Goal: Communication & Community: Participate in discussion

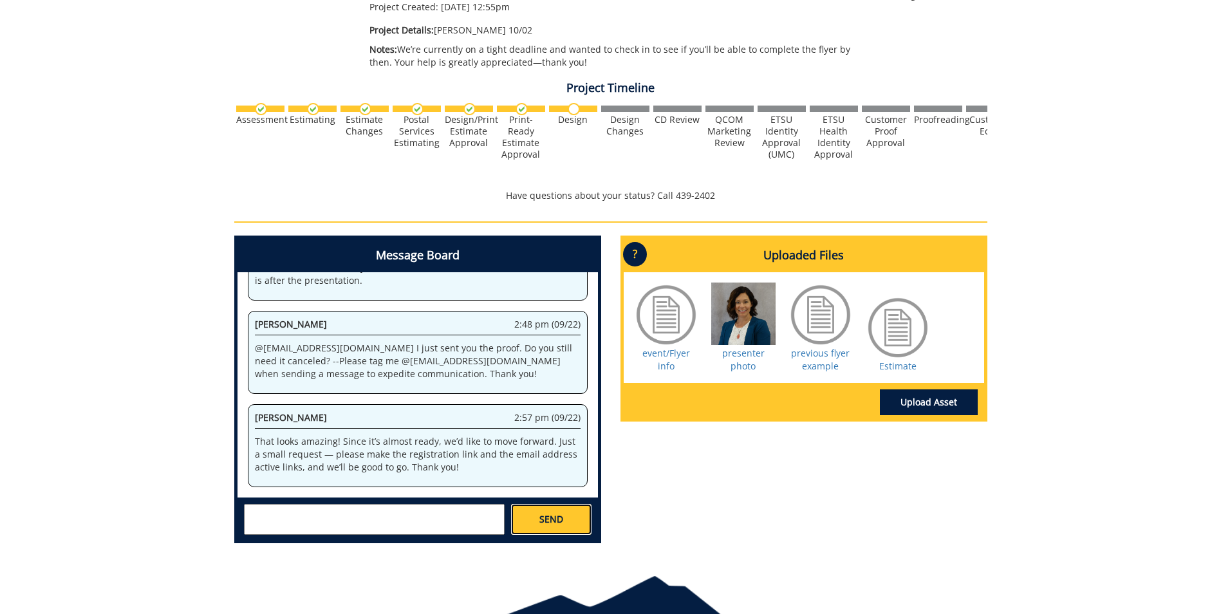
scroll to position [35141, 0]
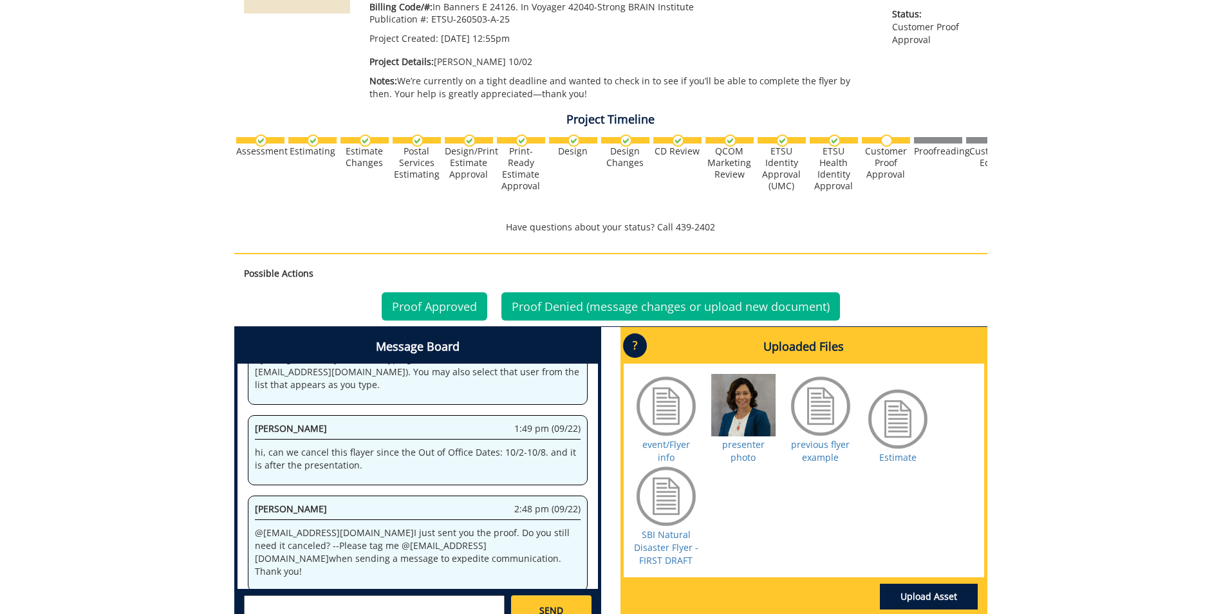
scroll to position [413, 0]
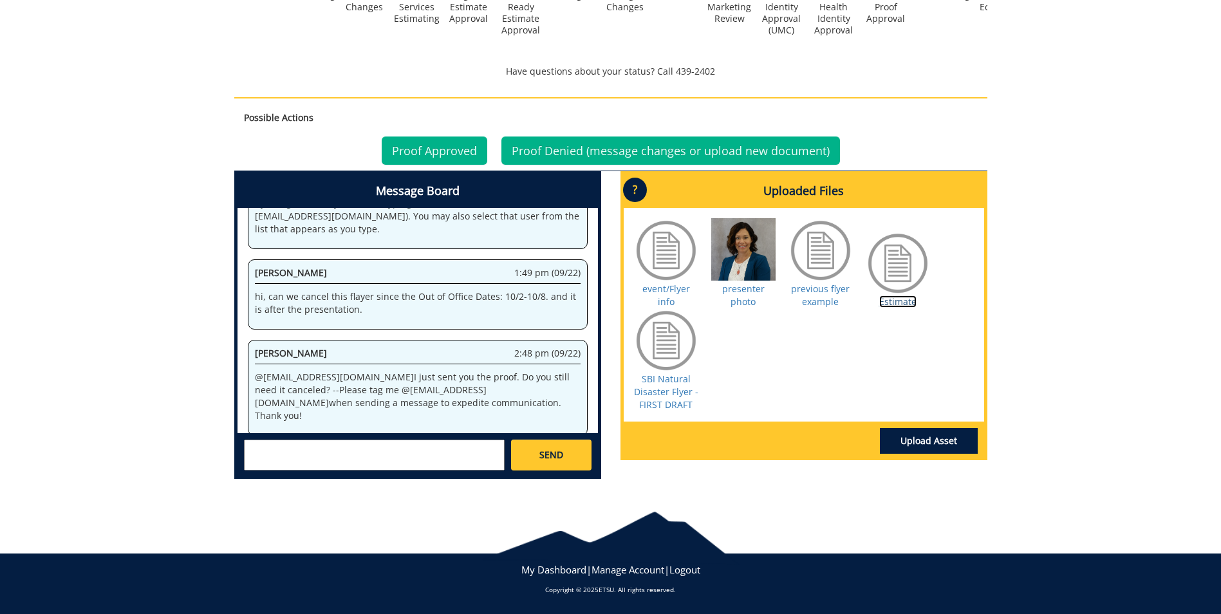
click at [888, 300] on link "Estimate" at bounding box center [897, 301] width 37 height 12
click at [677, 395] on link "SBI Natural Disaster Flyer - FIRST DRAFT" at bounding box center [666, 392] width 64 height 38
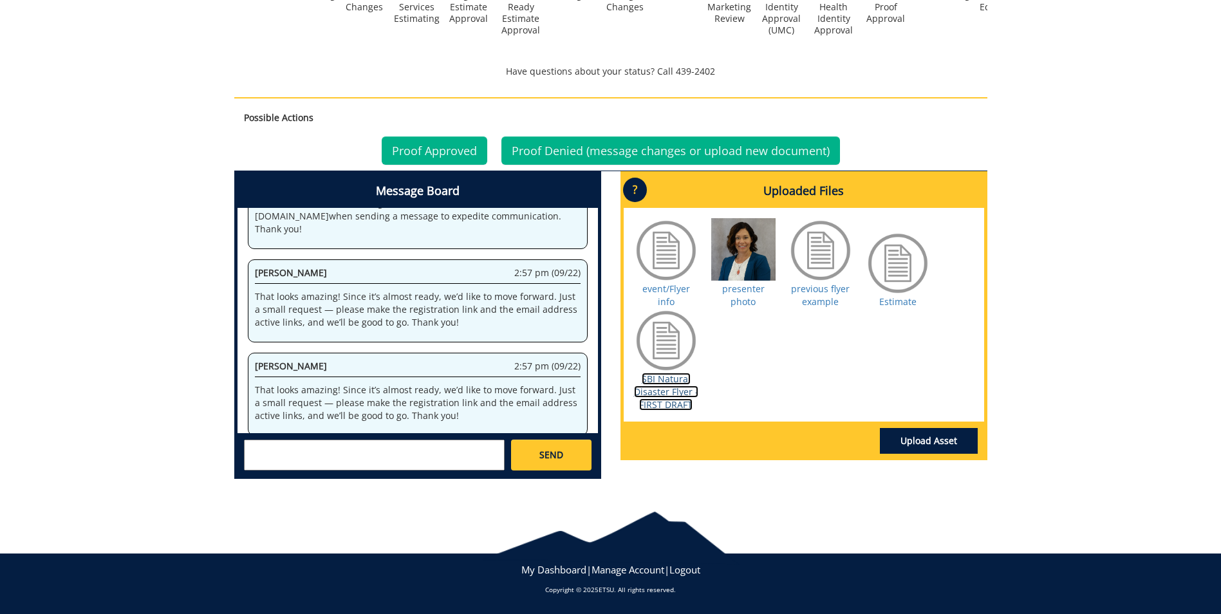
scroll to position [1037, 0]
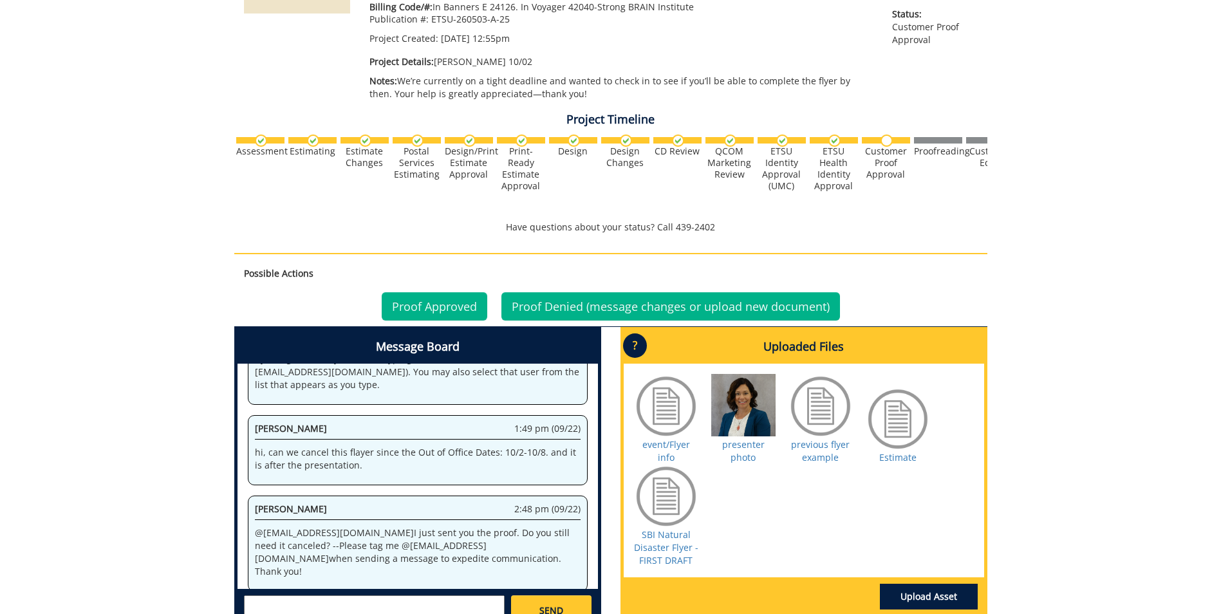
scroll to position [413, 0]
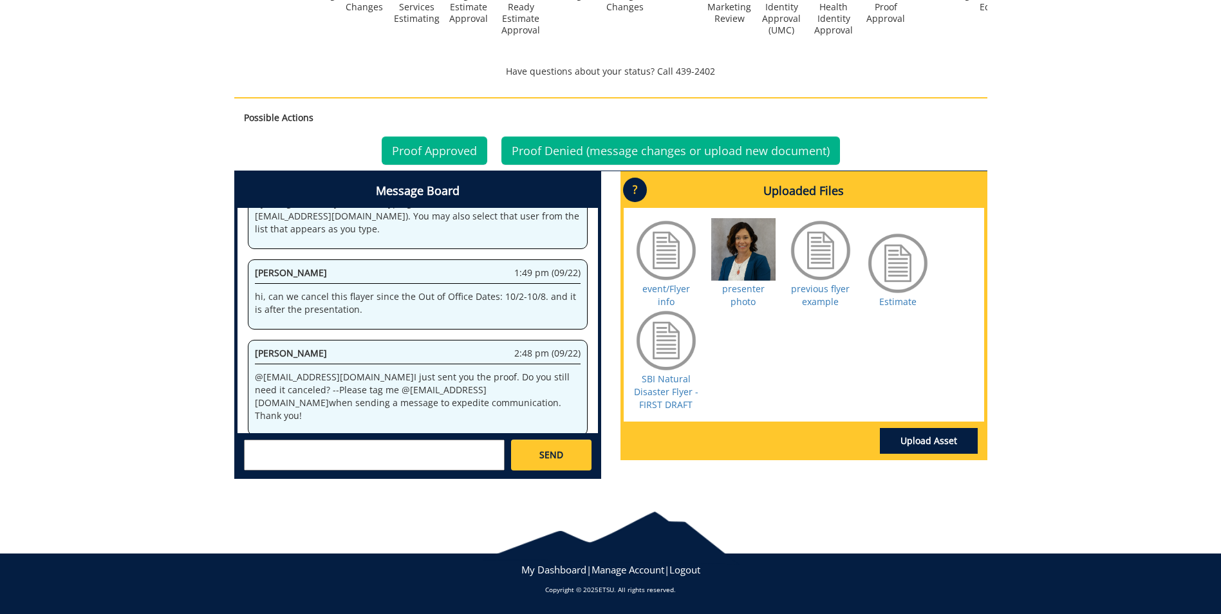
click at [467, 450] on textarea at bounding box center [374, 455] width 261 height 31
drag, startPoint x: 456, startPoint y: 464, endPoint x: 242, endPoint y: 427, distance: 217.0
click at [242, 427] on div "Message Board System 12:55 pm (09/12) Welcome to the Project Messenger. All mes…" at bounding box center [418, 324] width 361 height 301
drag, startPoint x: 483, startPoint y: 462, endPoint x: 359, endPoint y: 451, distance: 124.1
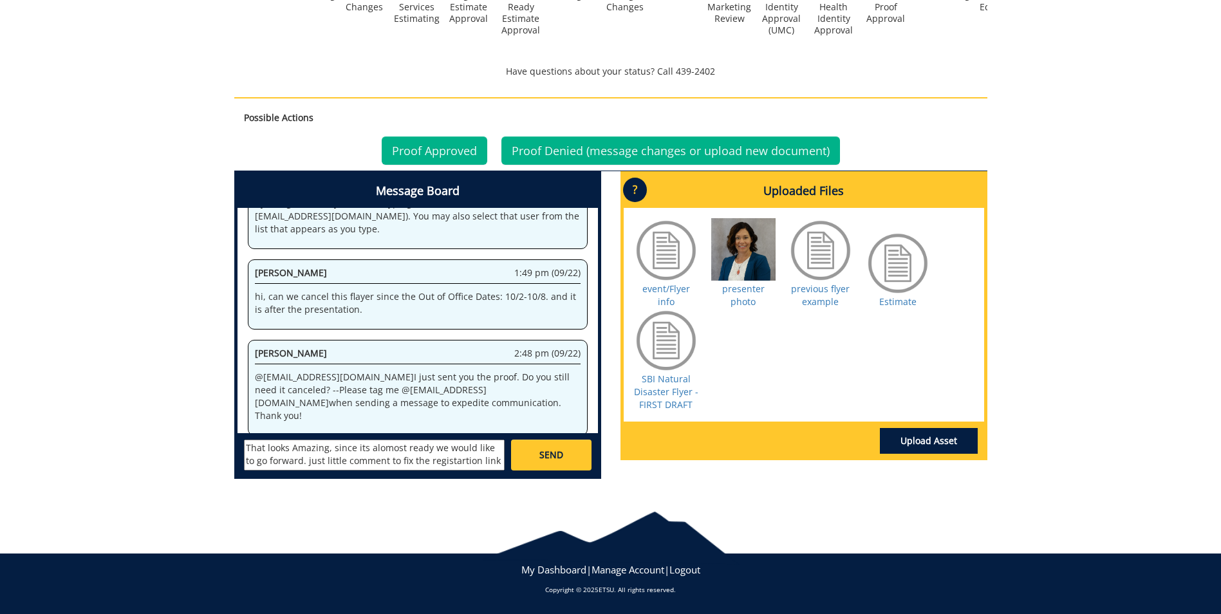
click at [359, 451] on textarea "That looks Amazing, since its alomost ready we would like to go forward. just l…" at bounding box center [374, 455] width 261 height 31
paste textarea "amazing! Since it’s almost ready, we’d like to move forward. Just a small reque…"
click at [333, 466] on textarea "That looks amazing! Since it’s almost ready, we’d like to move forward. Just a …" at bounding box center [374, 455] width 261 height 31
click at [401, 467] on textarea "That looks amazing! Since it’s almost ready, we’d like to move forward. Just a …" at bounding box center [374, 455] width 261 height 31
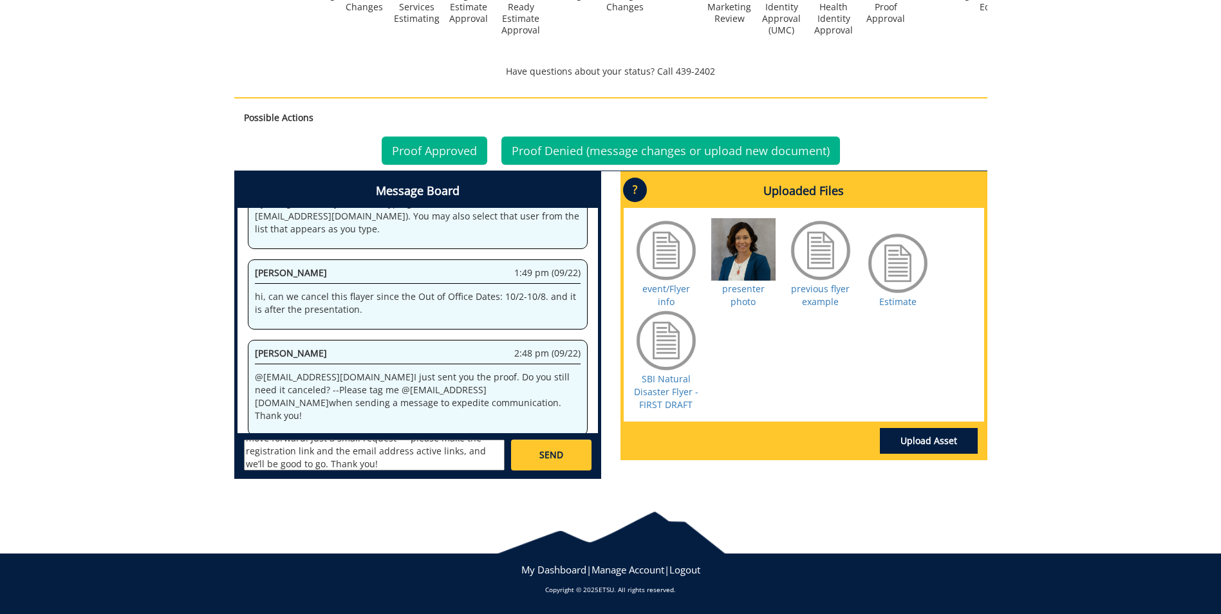
type textarea "That looks amazing! Since it’s almost ready, we’d like to move forward. Just a …"
click at [528, 464] on link "SEND" at bounding box center [551, 455] width 80 height 31
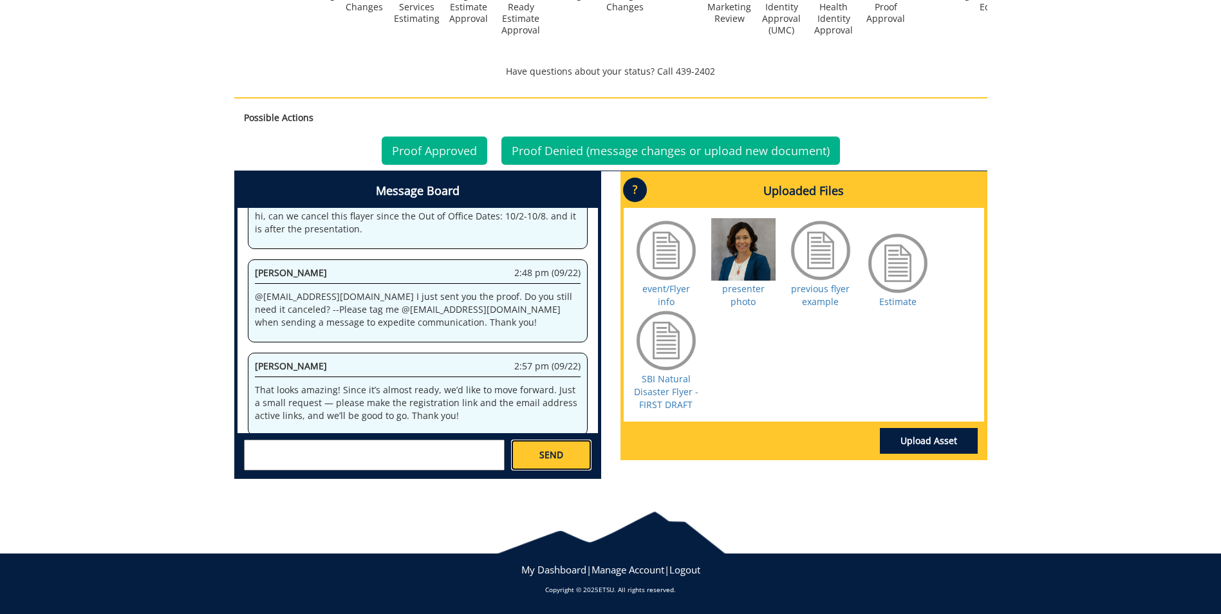
scroll to position [2489, 0]
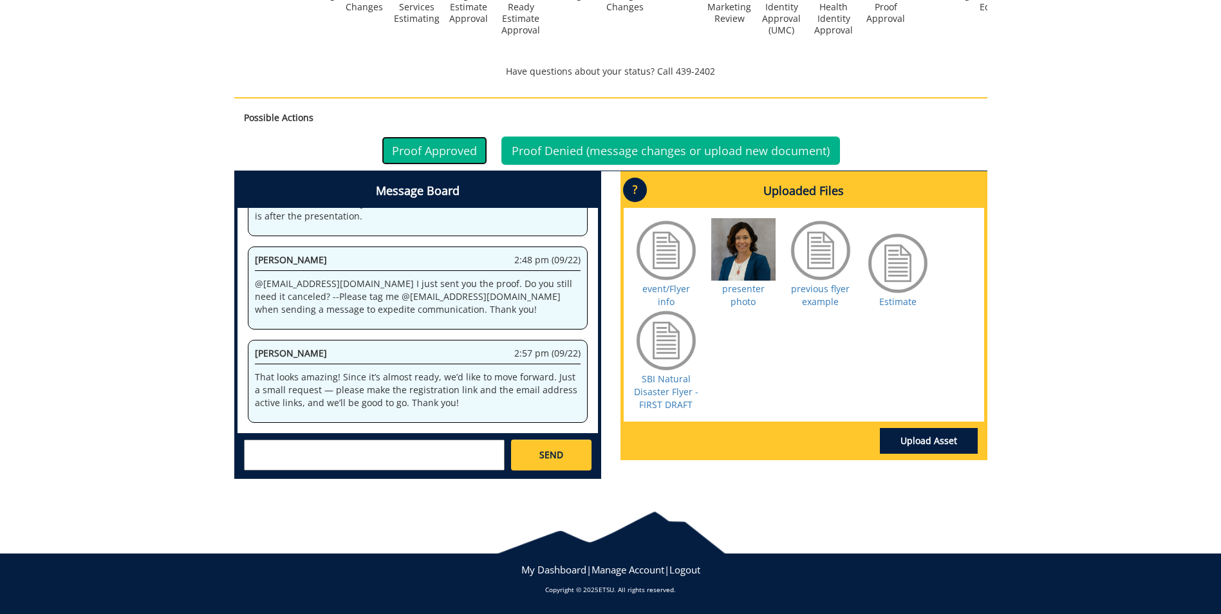
click at [480, 157] on link "Proof Approved" at bounding box center [435, 150] width 106 height 28
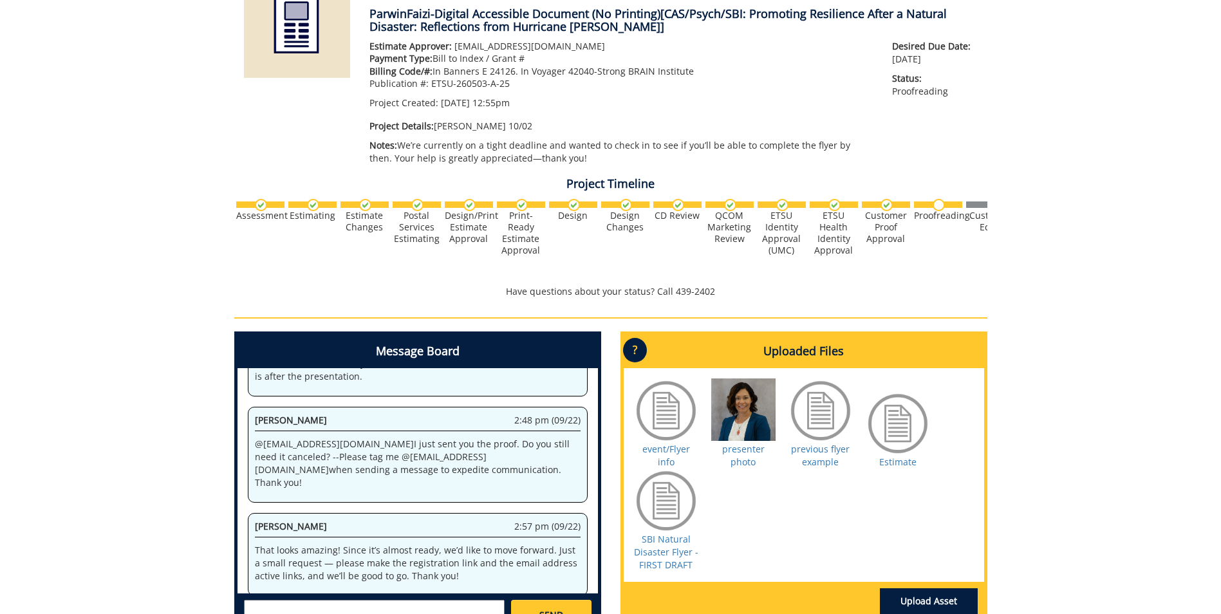
scroll to position [353, 0]
